Goal: Navigation & Orientation: Find specific page/section

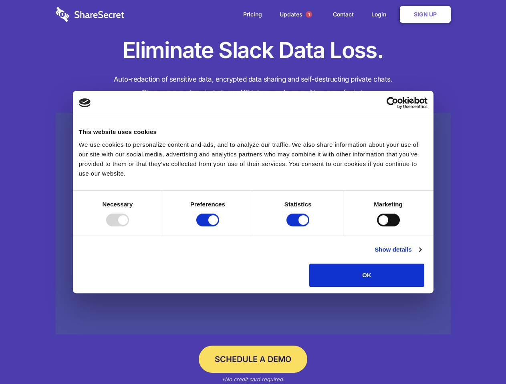
click at [129, 227] on div at bounding box center [117, 220] width 23 height 13
click at [219, 227] on input "Preferences" at bounding box center [207, 220] width 23 height 13
checkbox input "false"
click at [299, 227] on input "Statistics" at bounding box center [297, 220] width 23 height 13
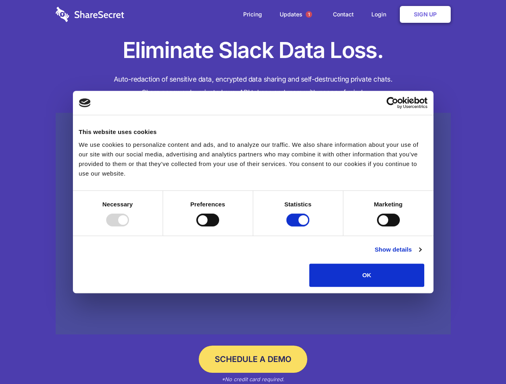
checkbox input "false"
click at [377, 227] on input "Marketing" at bounding box center [388, 220] width 23 height 13
checkbox input "true"
click at [421, 255] on link "Show details" at bounding box center [397, 250] width 46 height 10
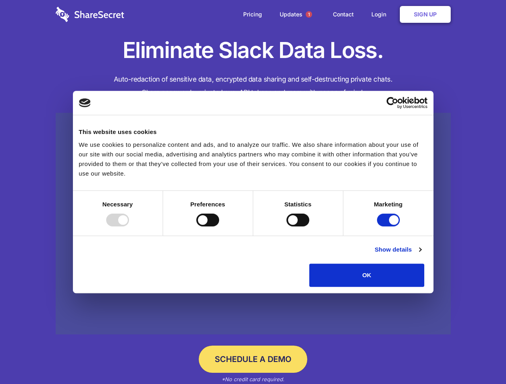
click at [0, 0] on li "Necessary 7 Necessary cookies help make a website usable by enabling basic func…" at bounding box center [0, 0] width 0 height 0
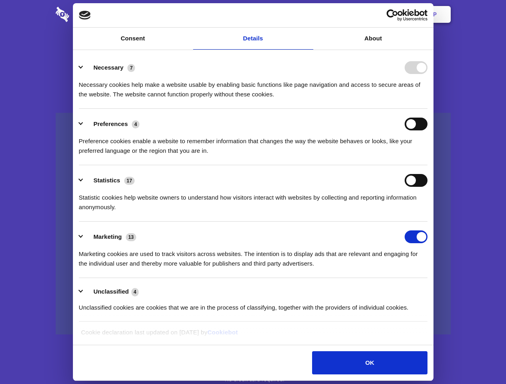
click at [308, 14] on span "1" at bounding box center [309, 14] width 6 height 6
